Goal: Transaction & Acquisition: Download file/media

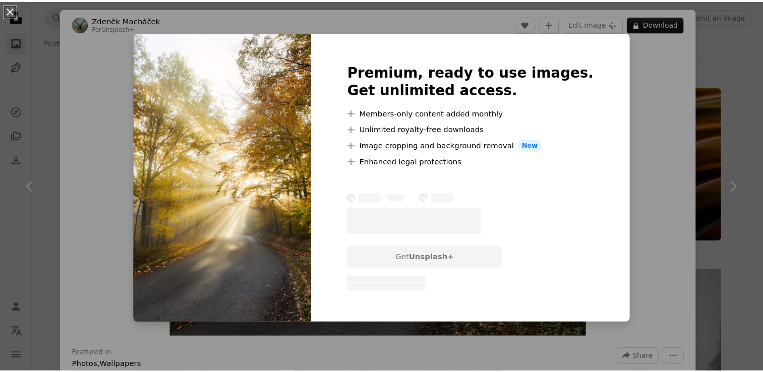
scroll to position [7534, 0]
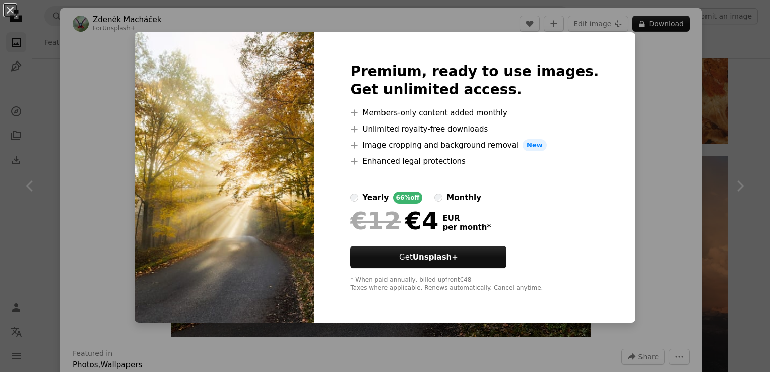
click at [637, 127] on div "An X shape Premium, ready to use images. Get unlimited access. A plus sign Memb…" at bounding box center [385, 186] width 770 height 372
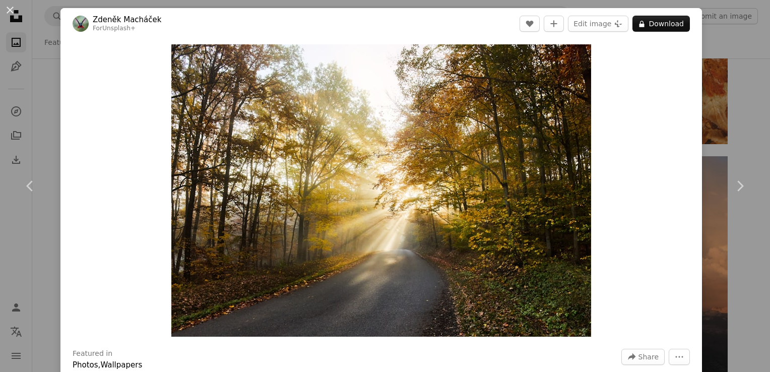
click at [737, 93] on div "An X shape Chevron left Chevron right [PERSON_NAME] For Unsplash+ A heart A plu…" at bounding box center [385, 186] width 770 height 372
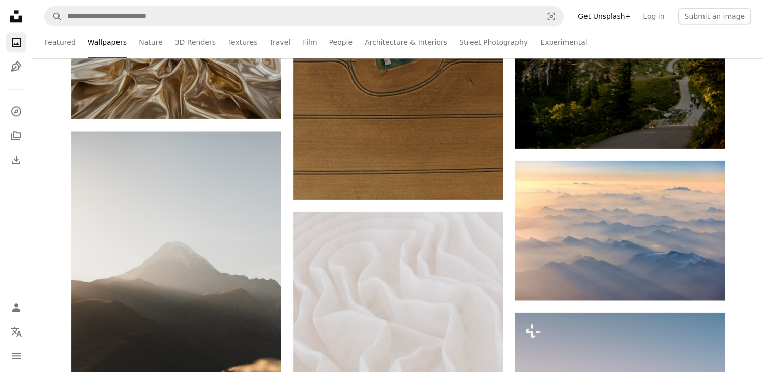
scroll to position [9162, 0]
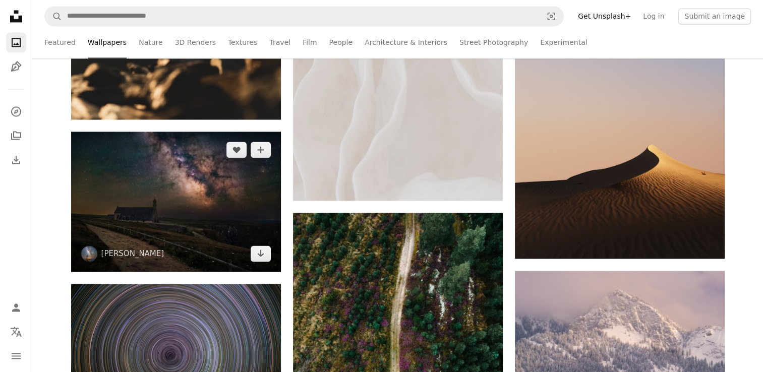
click at [219, 210] on img at bounding box center [176, 202] width 210 height 140
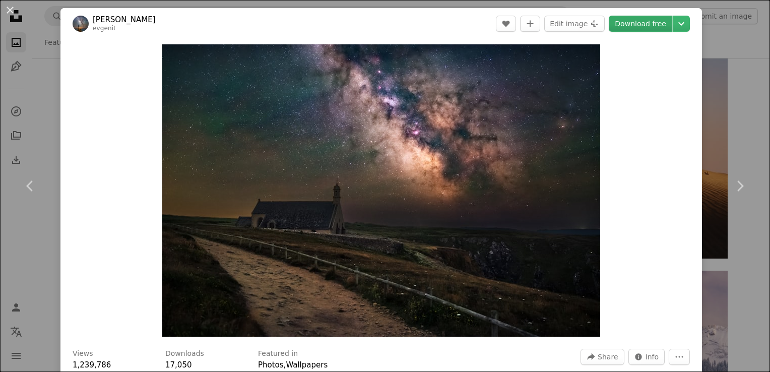
click at [635, 24] on link "Download free" at bounding box center [641, 24] width 64 height 16
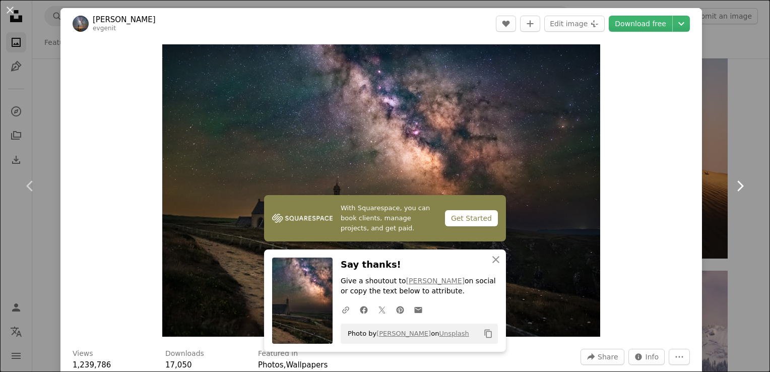
click at [710, 185] on link "Chevron right" at bounding box center [740, 186] width 60 height 97
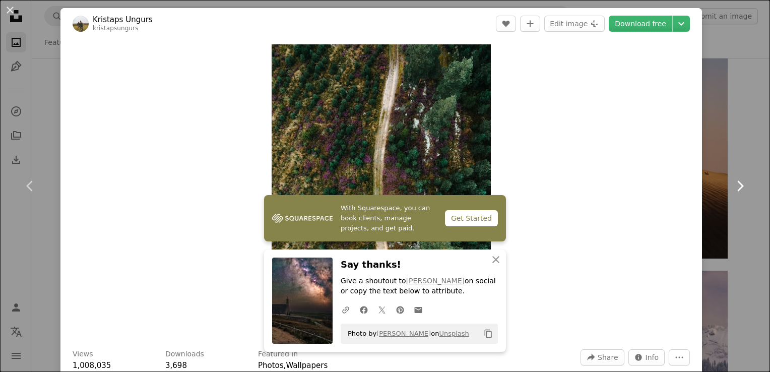
click at [738, 224] on link "Chevron right" at bounding box center [740, 186] width 60 height 97
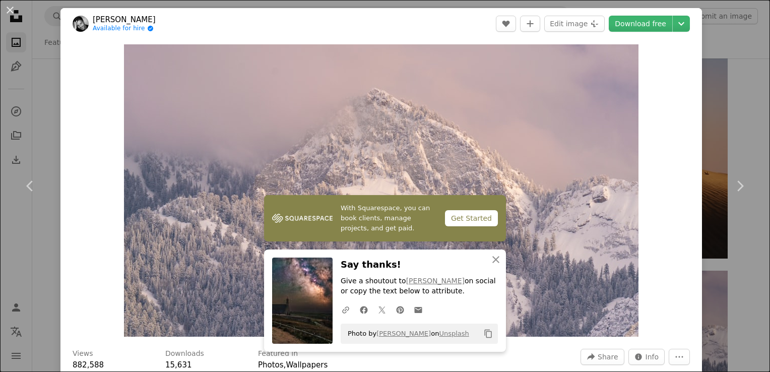
click at [742, 222] on link "Chevron right" at bounding box center [740, 186] width 60 height 97
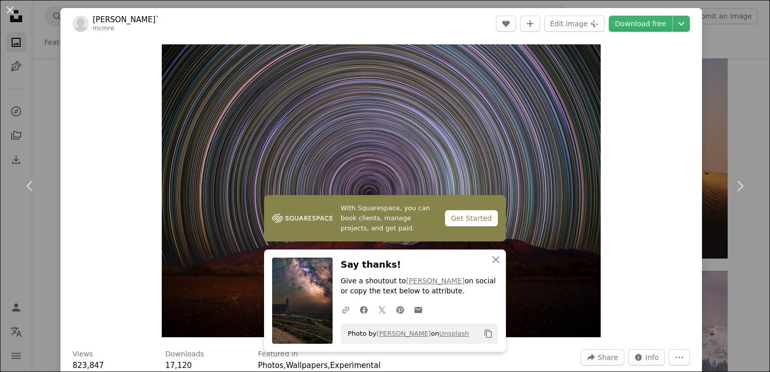
click at [736, 38] on div "An X shape Chevron left Chevron right [PERSON_NAME]` mcmre A heart A plus sign …" at bounding box center [385, 186] width 770 height 372
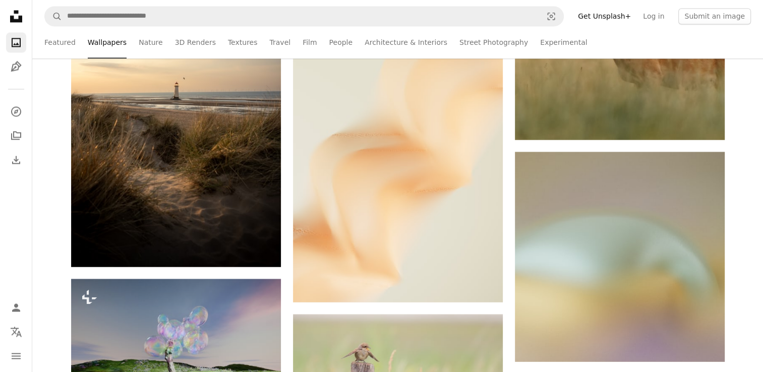
scroll to position [24269, 0]
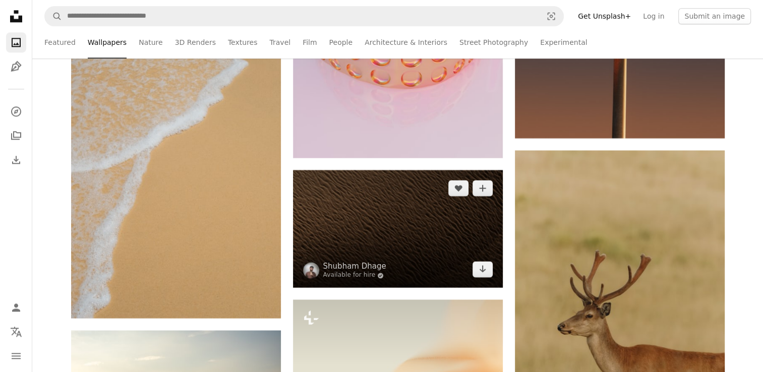
click at [383, 227] on img at bounding box center [398, 229] width 210 height 118
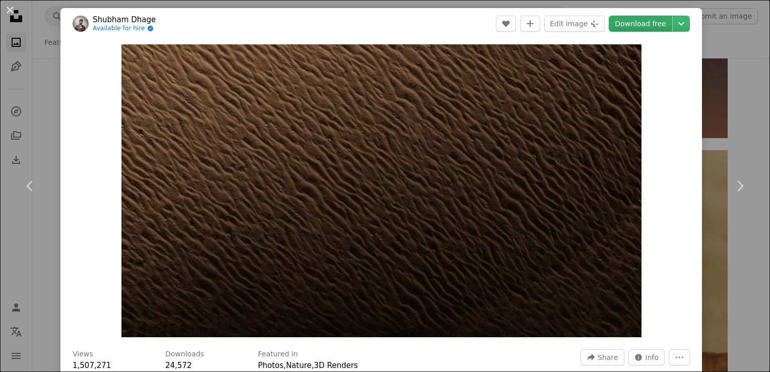
click at [651, 26] on link "Download free" at bounding box center [641, 24] width 64 height 16
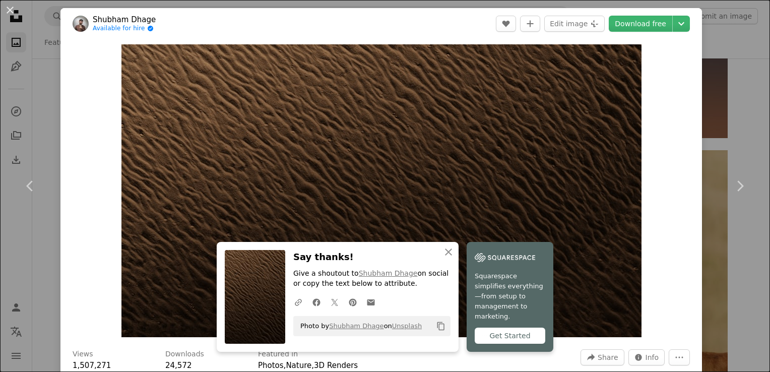
click at [730, 42] on div "An X shape Chevron left Chevron right [PERSON_NAME] Available for hire A checkm…" at bounding box center [385, 186] width 770 height 372
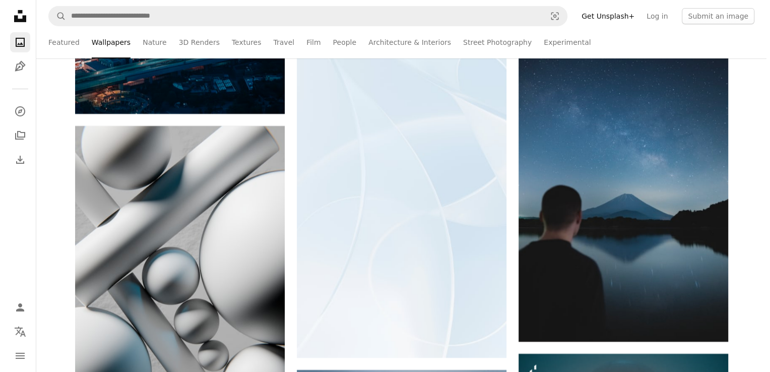
scroll to position [30454, 0]
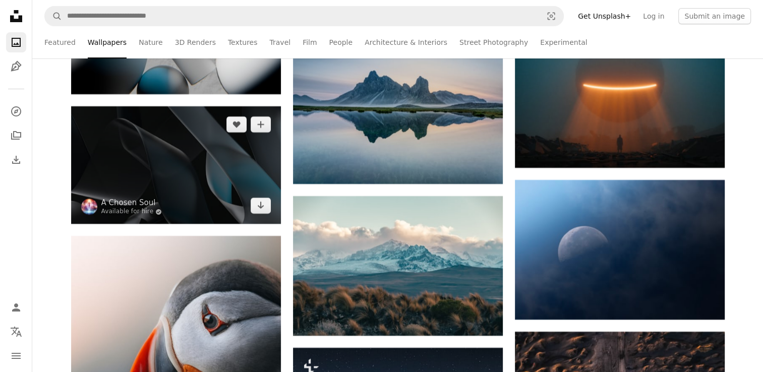
click at [171, 160] on img at bounding box center [176, 165] width 210 height 118
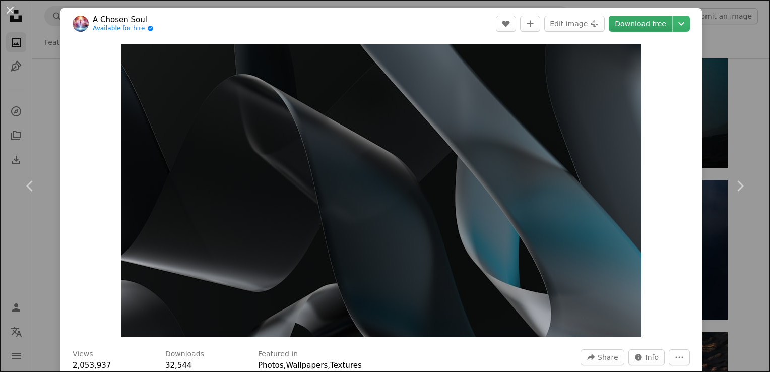
click at [637, 24] on link "Download free" at bounding box center [641, 24] width 64 height 16
